Goal: Information Seeking & Learning: Learn about a topic

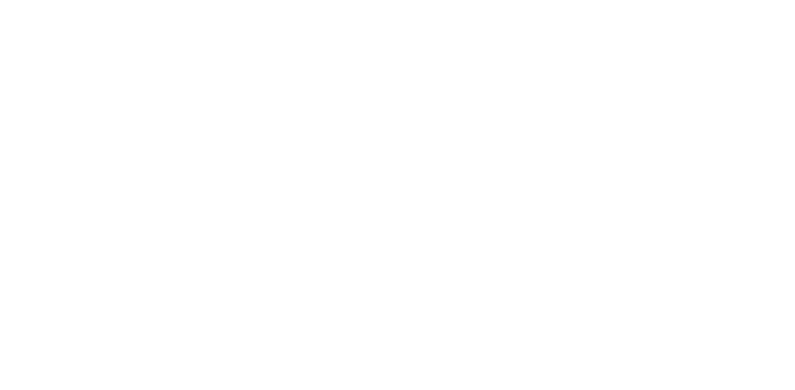
scroll to position [4, 0]
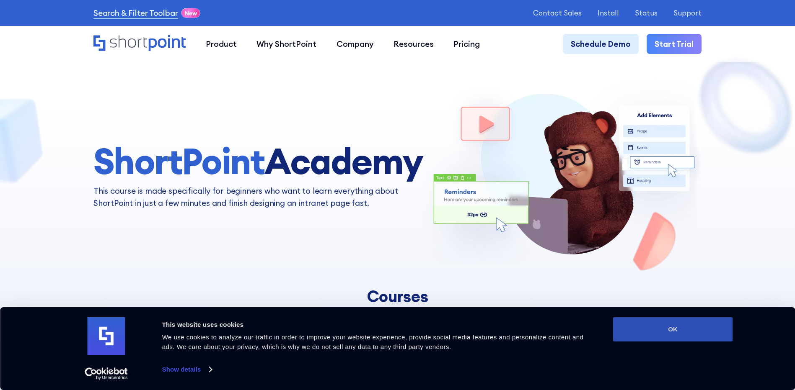
click at [678, 336] on button "OK" at bounding box center [673, 330] width 120 height 24
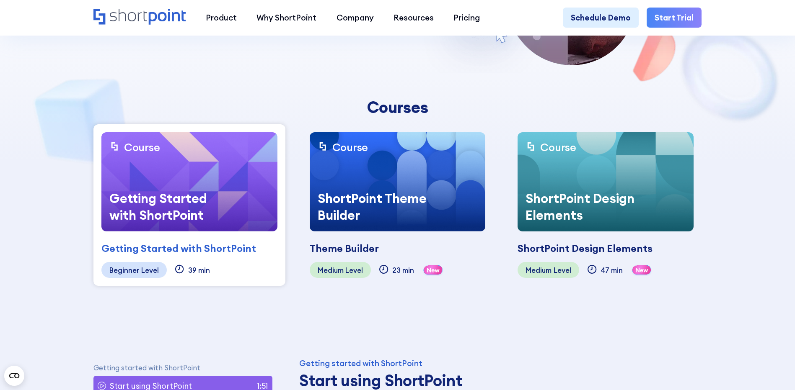
scroll to position [209, 0]
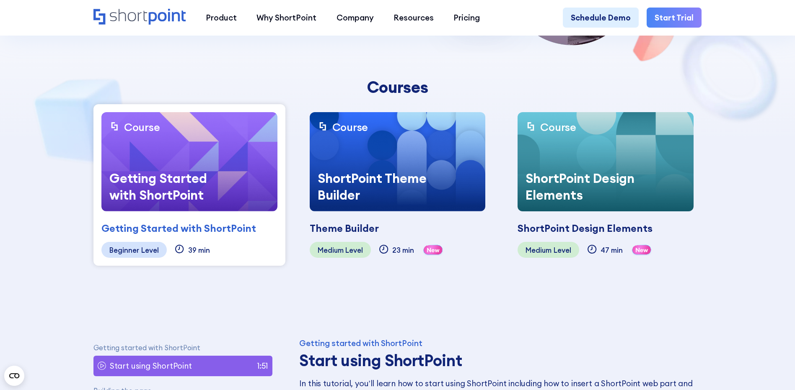
click at [186, 176] on div "Getting Started with ShortPoint" at bounding box center [163, 186] width 125 height 49
click at [141, 246] on div "Level" at bounding box center [150, 250] width 18 height 8
click at [161, 206] on div "Getting Started with ShortPoint" at bounding box center [163, 186] width 125 height 49
click at [137, 251] on div "Beginner Level" at bounding box center [133, 250] width 65 height 16
click at [410, 193] on div "ShortPoint Theme Builder" at bounding box center [372, 186] width 125 height 49
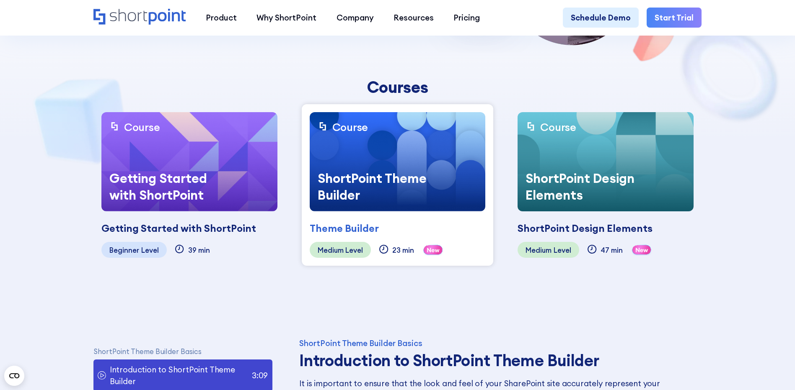
click at [188, 198] on div "Getting Started with ShortPoint" at bounding box center [163, 186] width 125 height 49
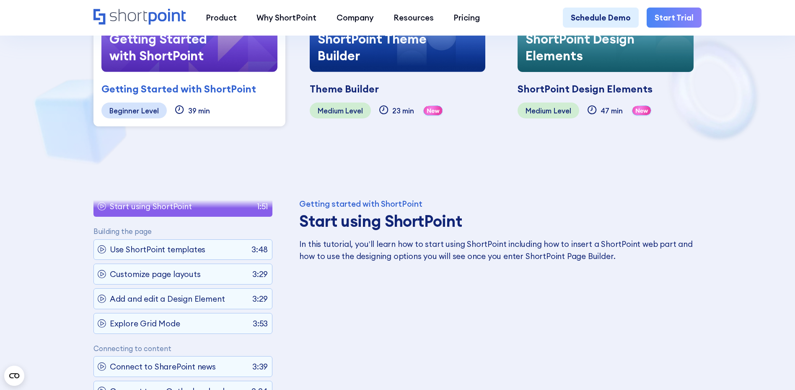
scroll to position [4, 0]
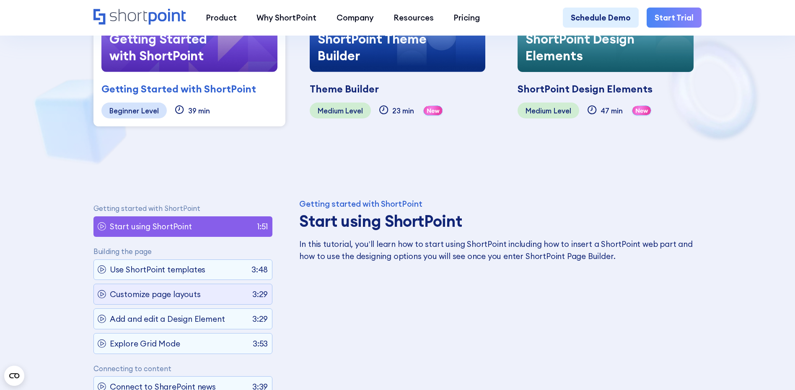
click at [222, 298] on div "Customize page layouts 3:29" at bounding box center [182, 294] width 179 height 21
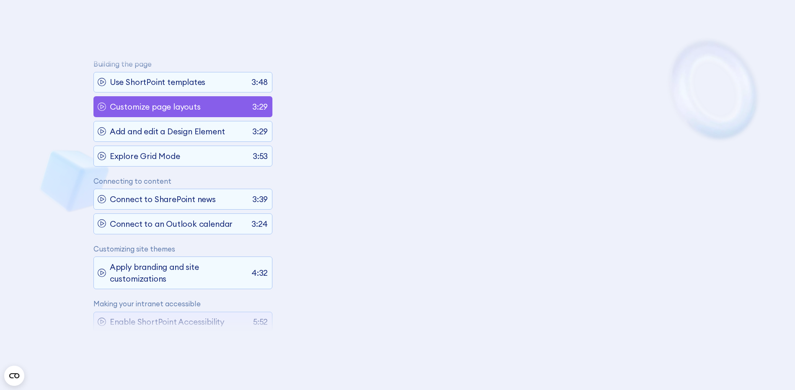
scroll to position [72, 0]
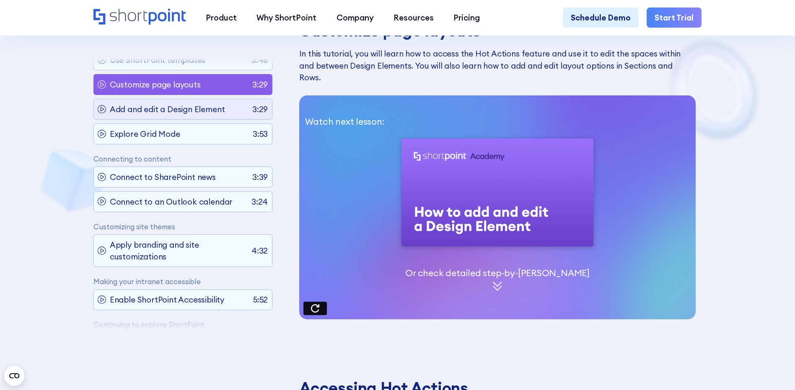
click at [177, 115] on p "Add and edit a Design Element" at bounding box center [167, 109] width 115 height 12
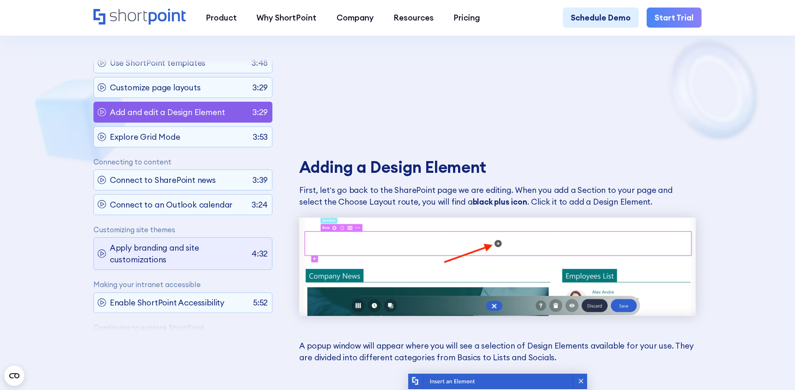
scroll to position [131, 0]
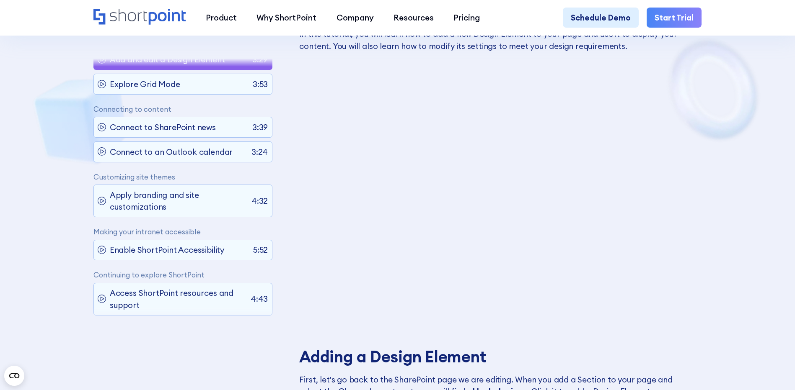
scroll to position [540, 0]
